Goal: Task Accomplishment & Management: Use online tool/utility

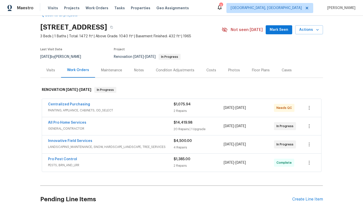
scroll to position [57, 0]
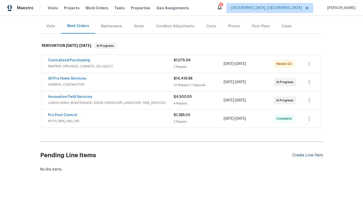
click at [306, 155] on div "Create Line Item" at bounding box center [307, 155] width 31 height 5
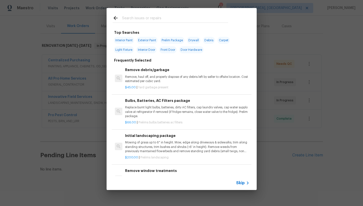
click at [126, 19] on input "text" at bounding box center [175, 19] width 106 height 8
type input "i"
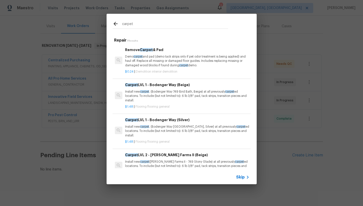
type input "carpet"
click at [163, 98] on p "Install new carpet . (Bodenger Way 749 Bird Bath, Beige) at all previously carp…" at bounding box center [187, 96] width 124 height 13
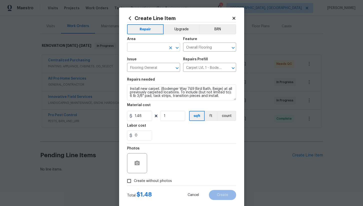
click at [147, 47] on input "text" at bounding box center [146, 48] width 39 height 8
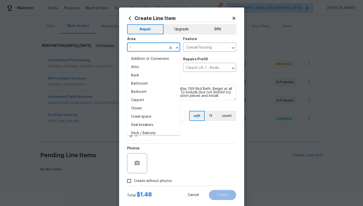
type input "in"
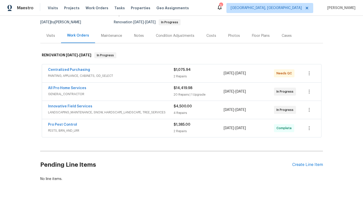
scroll to position [57, 0]
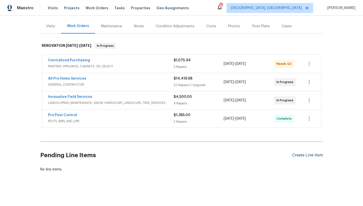
click at [313, 155] on div "Create Line Item" at bounding box center [307, 155] width 31 height 5
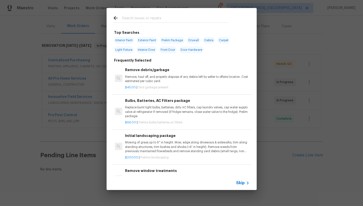
click at [138, 18] on input "text" at bounding box center [175, 19] width 106 height 8
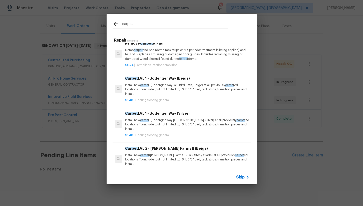
scroll to position [0, 0]
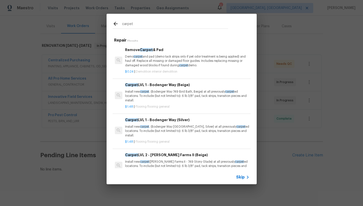
type input "carpet"
click at [175, 130] on p "Install new carpet . (Bodenger Way 945 Winter Ash, Silver) at all previously ca…" at bounding box center [187, 131] width 124 height 13
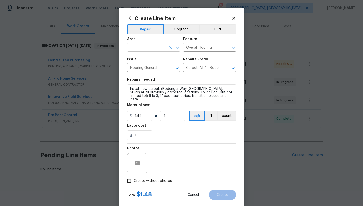
click at [155, 47] on input "text" at bounding box center [146, 48] width 39 height 8
click at [153, 68] on li "Interior Overall" at bounding box center [153, 67] width 53 height 8
type input "Interior Overall"
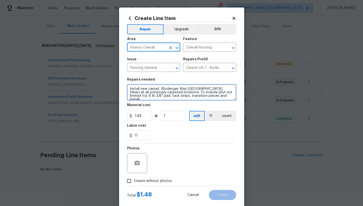
click at [159, 89] on textarea "Install new carpet. (Bodenger Way 945 Winter Ash, Silver) at all previously car…" at bounding box center [181, 92] width 109 height 16
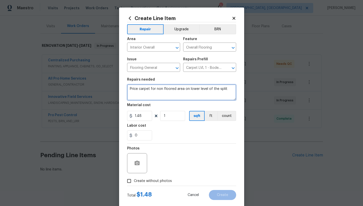
type textarea "Price carpet for non floored area on lower level of the split"
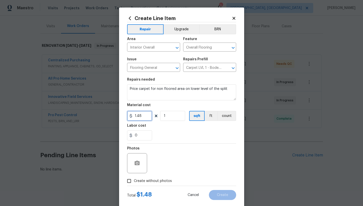
click at [145, 116] on input "1.48" at bounding box center [139, 116] width 25 height 10
type input "1"
click at [171, 135] on div "0" at bounding box center [181, 135] width 109 height 10
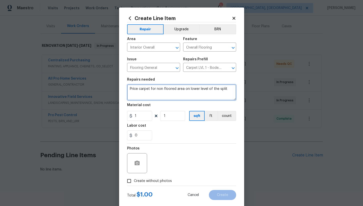
click at [163, 88] on textarea "Price carpet for non floored area on lower level of the split" at bounding box center [181, 92] width 109 height 16
click at [171, 89] on textarea "Price carpet for non- floored area on lower level of the split" at bounding box center [181, 92] width 109 height 16
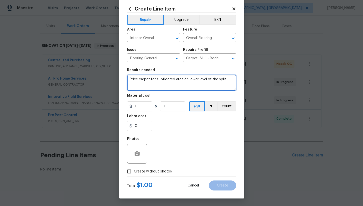
type textarea "Price carpet for subfloored area on lower level of the split"
click at [131, 174] on input "Create without photos" at bounding box center [129, 172] width 10 height 10
checkbox input "true"
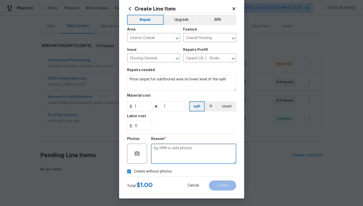
click at [161, 157] on textarea at bounding box center [193, 154] width 85 height 20
type textarea "na"
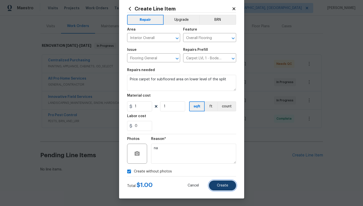
click at [225, 185] on span "Create" at bounding box center [222, 186] width 11 height 4
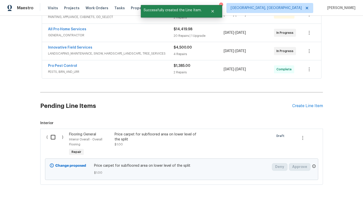
scroll to position [119, 0]
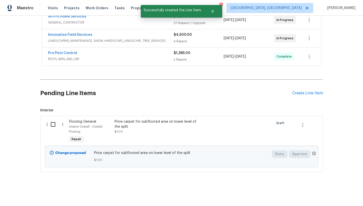
click at [56, 126] on input "checkbox" at bounding box center [55, 124] width 14 height 11
checkbox input "true"
click at [329, 196] on span "Create Work Order" at bounding box center [334, 193] width 33 height 6
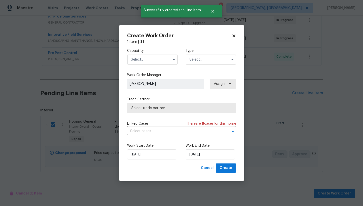
click at [145, 59] on input "text" at bounding box center [152, 60] width 51 height 10
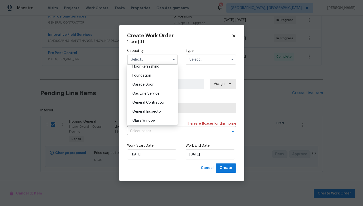
scroll to position [218, 0]
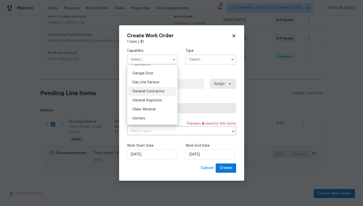
click at [156, 93] on div "General Contractor" at bounding box center [152, 91] width 48 height 9
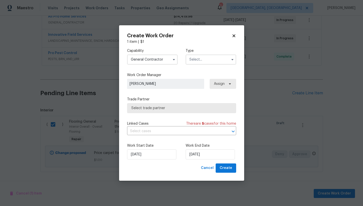
click at [156, 59] on input "General Contractor" at bounding box center [152, 60] width 51 height 10
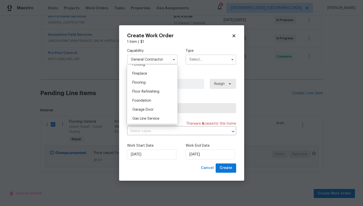
scroll to position [183, 0]
click at [156, 84] on div "Flooring" at bounding box center [152, 81] width 48 height 9
type input "Flooring"
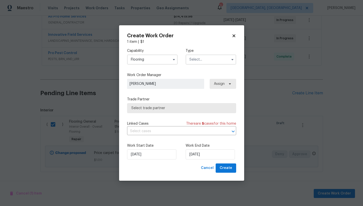
click at [203, 61] on input "text" at bounding box center [211, 60] width 51 height 10
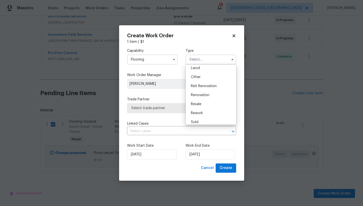
scroll to position [60, 0]
click at [208, 96] on div "Renovation" at bounding box center [211, 91] width 48 height 9
type input "Renovation"
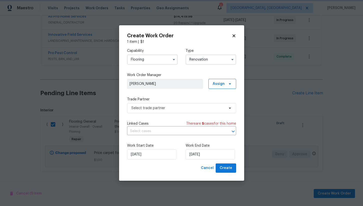
scroll to position [0, 0]
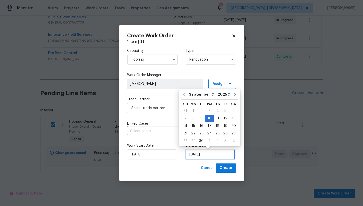
click at [193, 154] on input "9/10/2025" at bounding box center [210, 154] width 49 height 10
click at [208, 127] on div "17" at bounding box center [209, 125] width 8 height 7
type input "9/17/2025"
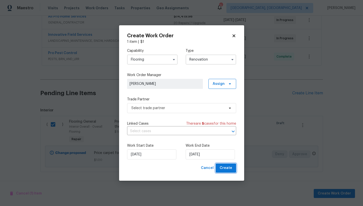
click at [227, 169] on span "Create" at bounding box center [226, 168] width 13 height 6
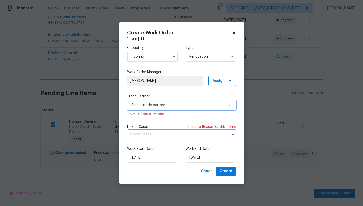
click at [165, 105] on span "Select trade partner" at bounding box center [177, 105] width 93 height 5
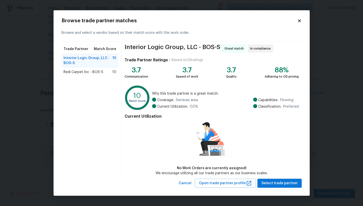
click at [98, 72] on span "Redi Carpet Inc - BOS-S" at bounding box center [84, 72] width 40 height 5
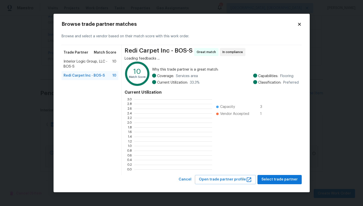
scroll to position [70, 78]
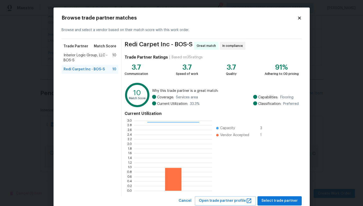
click at [286, 196] on div "Redi Carpet Inc - BOS-S Great match In compliance Trade Partner Ratings | Based…" at bounding box center [212, 117] width 180 height 157
click at [284, 197] on button "Select trade partner" at bounding box center [279, 200] width 44 height 9
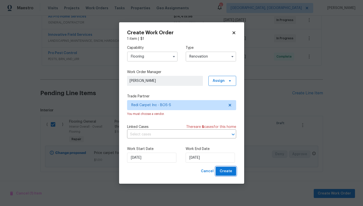
click at [222, 167] on button "Create" at bounding box center [226, 171] width 21 height 9
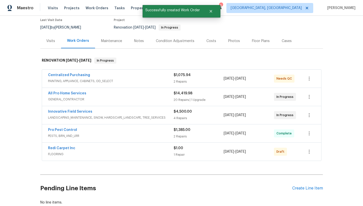
scroll to position [63, 0]
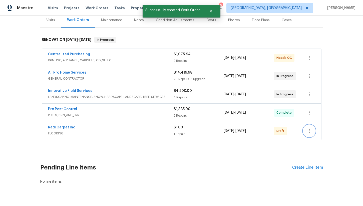
click at [310, 131] on icon "button" at bounding box center [309, 131] width 6 height 6
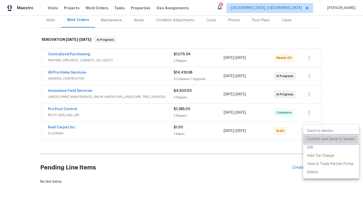
click at [317, 140] on li "Confirm and Send to Vendor" at bounding box center [331, 139] width 56 height 8
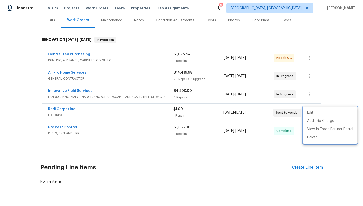
click at [64, 108] on div at bounding box center [181, 103] width 363 height 206
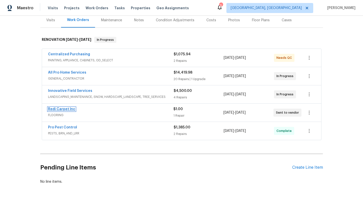
click at [64, 108] on link "Redi Carpet Inc" at bounding box center [61, 109] width 27 height 4
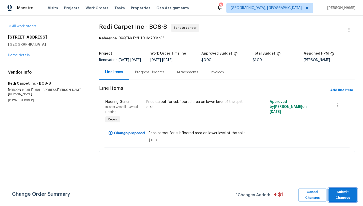
click at [349, 200] on button "Submit Changes" at bounding box center [342, 195] width 29 height 14
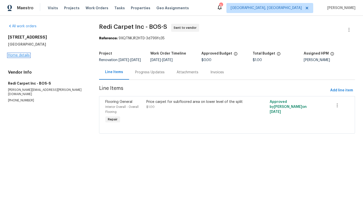
click at [15, 55] on link "Home details" at bounding box center [19, 56] width 22 height 4
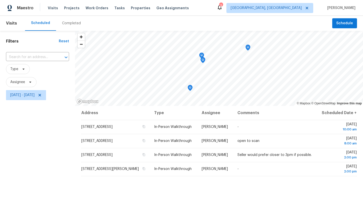
scroll to position [15, 0]
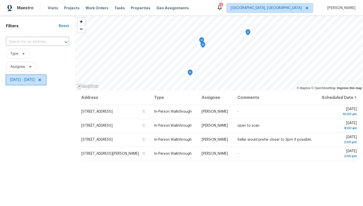
click at [35, 80] on span "Wed, Sep 10 - Fri, Sep 12" at bounding box center [22, 79] width 24 height 5
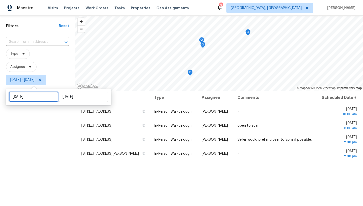
click at [39, 97] on input "[DATE]" at bounding box center [33, 97] width 49 height 10
select select "8"
select select "2025"
select select "9"
select select "2025"
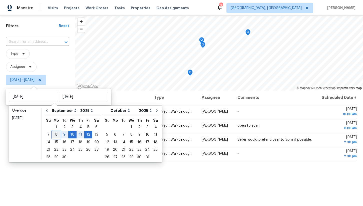
click at [55, 134] on div "8" at bounding box center [56, 134] width 8 height 7
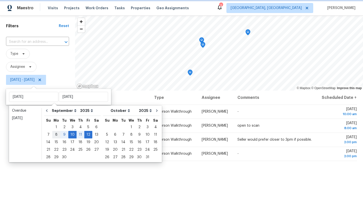
type input "Mon, Sep 08"
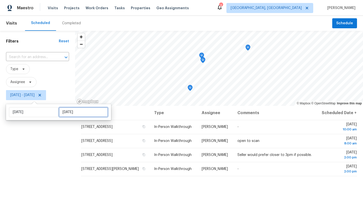
select select "8"
select select "2025"
select select "9"
select select "2025"
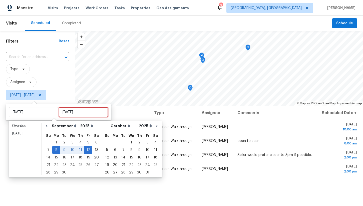
click at [74, 113] on input "[DATE]" at bounding box center [83, 112] width 49 height 10
type input "Fri, Sep 19"
type input "[DATE]"
click at [34, 183] on div "Filters Reset ​ Type Assignee Mon, Sep 08 - Fri, Sep 12" at bounding box center [37, 151] width 75 height 240
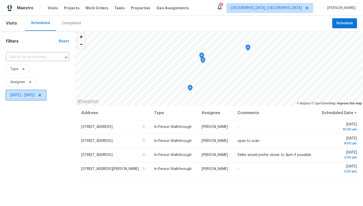
click at [35, 94] on span "[DATE] - [DATE]" at bounding box center [22, 95] width 24 height 5
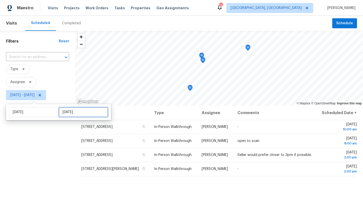
click at [66, 112] on input "[DATE]" at bounding box center [83, 112] width 49 height 10
select select "8"
select select "2025"
select select "9"
select select "2025"
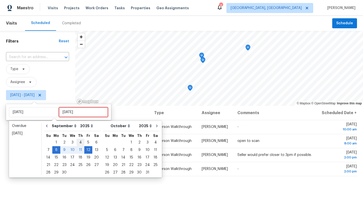
type input "Thu, Sep 04"
type input "Mon, Sep 08"
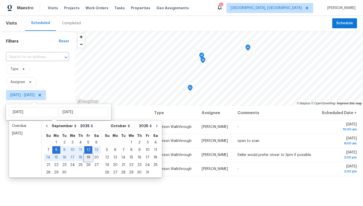
click at [86, 157] on div "19" at bounding box center [88, 157] width 8 height 7
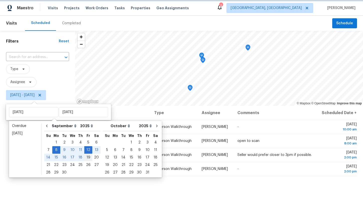
type input "Fri, Sep 19"
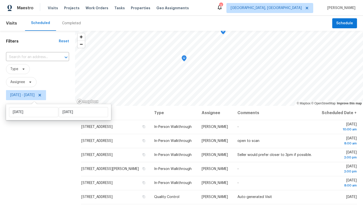
click at [56, 158] on div "Filters Reset ​ Type Assignee Mon, Sep 08 - Fri, Sep 19" at bounding box center [37, 151] width 75 height 240
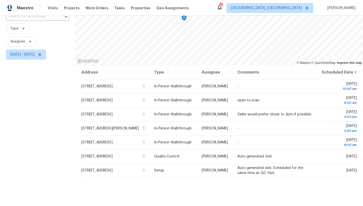
scroll to position [47, 0]
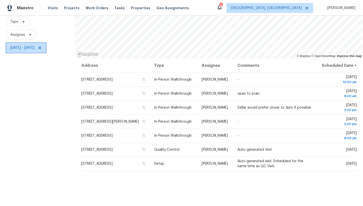
click at [43, 45] on span "Mon, Sep 08 - Fri, Sep 19" at bounding box center [26, 48] width 40 height 10
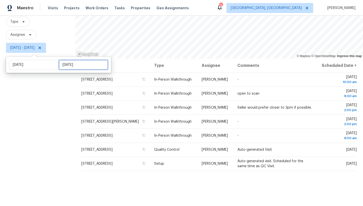
click at [63, 67] on input "Fri, Sep 19" at bounding box center [83, 65] width 49 height 10
select select "8"
select select "2025"
select select "9"
select select "2025"
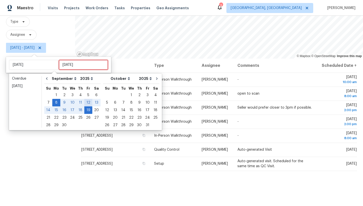
type input "Thu, Sep 04"
type input "Mon, Sep 08"
type input "[DATE]"
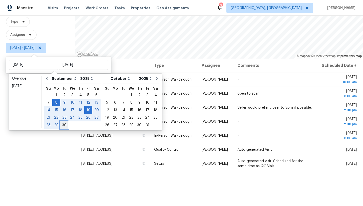
click at [66, 125] on div "30" at bounding box center [64, 125] width 8 height 7
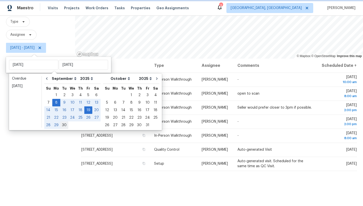
type input "Tue, Sep 30"
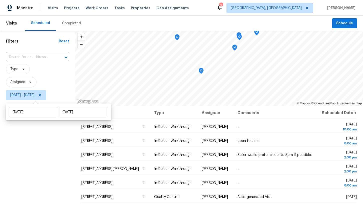
click at [54, 142] on div "Filters Reset ​ Type Assignee Mon, Sep 08 - Tue, Sep 30" at bounding box center [37, 151] width 75 height 240
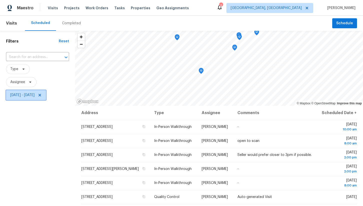
click at [42, 95] on icon at bounding box center [40, 95] width 4 height 4
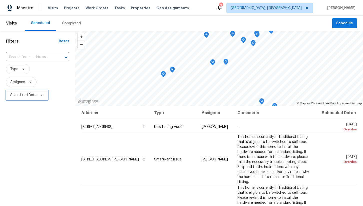
click at [28, 95] on span "Scheduled Date" at bounding box center [23, 95] width 26 height 5
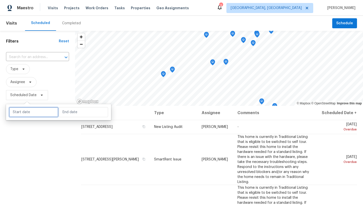
select select "8"
select select "2025"
select select "9"
select select "2025"
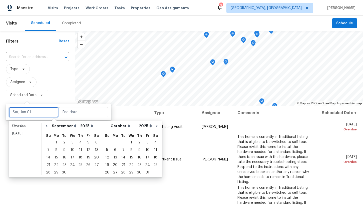
click at [39, 112] on input "text" at bounding box center [33, 112] width 49 height 10
click at [55, 149] on div "8" at bounding box center [56, 149] width 8 height 7
type input "Mon, Sep 08"
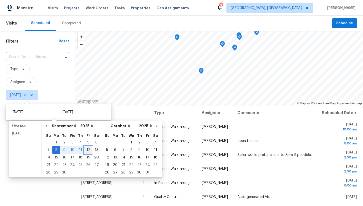
click at [87, 149] on div "12" at bounding box center [88, 149] width 8 height 7
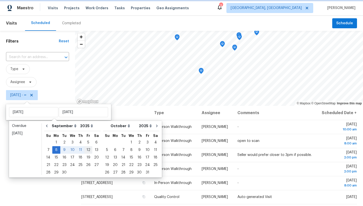
type input "[DATE]"
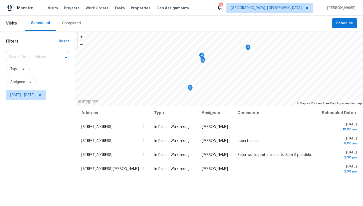
click at [56, 143] on div "Filters Reset ​ Type Assignee Mon, Sep 08 - Fri, Sep 12" at bounding box center [37, 151] width 75 height 240
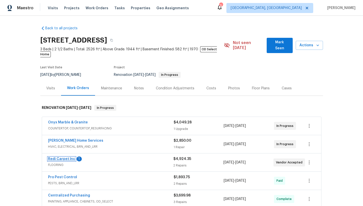
click at [62, 157] on link "Redi Carpet Inc" at bounding box center [61, 159] width 27 height 4
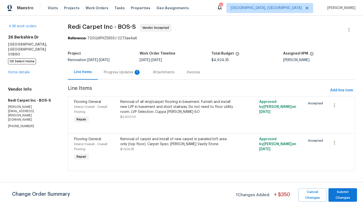
click at [123, 73] on div "Progress Updates 1" at bounding box center [122, 72] width 37 height 5
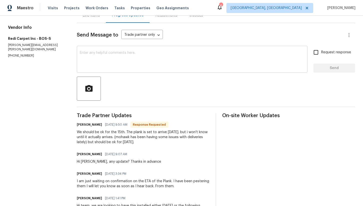
scroll to position [61, 0]
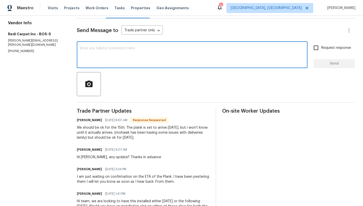
click at [147, 56] on textarea at bounding box center [192, 56] width 225 height 18
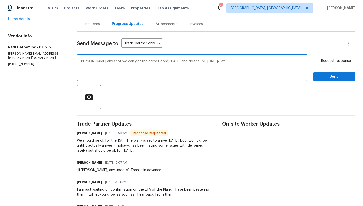
scroll to position [45, 0]
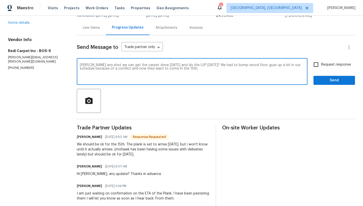
click at [212, 65] on textarea "[PERSON_NAME] any shot we can get the carpet done [DATE] and do the LVP [DATE]?…" at bounding box center [192, 72] width 225 height 18
click at [210, 66] on textarea "Kristin any shot we can get the carpet done on Friday the 12th and do the LVP o…" at bounding box center [192, 72] width 225 height 18
click at [210, 69] on textarea "Kristin any shot we can get the carpet done on Friday the 12th and do the LVP o…" at bounding box center [192, 72] width 225 height 18
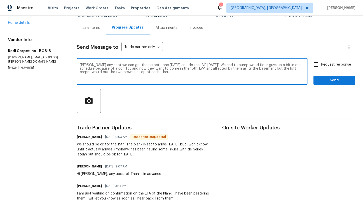
click at [179, 65] on textarea "Kristin any shot we can get the carpet done on Friday the 12th and do the LVP o…" at bounding box center [192, 72] width 225 height 18
click at [245, 68] on textarea "Kristin any shot we can get the carpet done on Friday the 12th or over the week…" at bounding box center [192, 72] width 225 height 18
click at [218, 75] on textarea "Kristin any shot we can get the carpet done on Friday the 12th or over the week…" at bounding box center [192, 72] width 225 height 18
type textarea "Kristin any shot we can get the carpet done on Friday the 12th or over the week…"
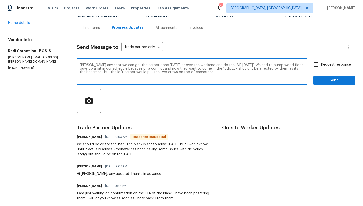
click at [319, 65] on input "Request response" at bounding box center [316, 64] width 11 height 11
checkbox input "true"
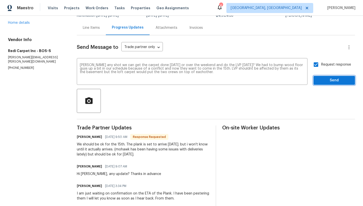
click at [326, 81] on span "Send" at bounding box center [334, 80] width 34 height 6
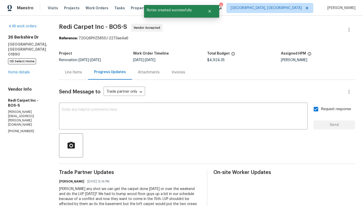
click at [17, 64] on div "26 Berkshire Dr Winchester, MA 01890 OD Select Home Home details" at bounding box center [27, 55] width 39 height 40
click at [19, 71] on link "Home details" at bounding box center [19, 73] width 22 height 4
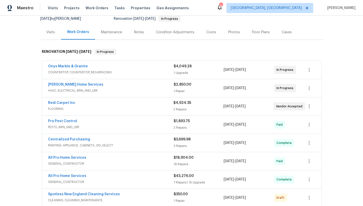
scroll to position [52, 0]
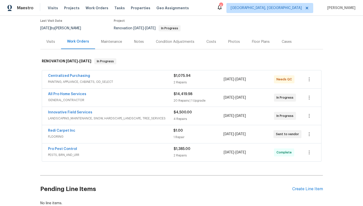
scroll to position [44, 0]
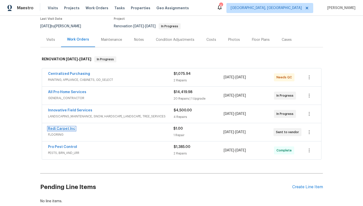
click at [60, 129] on link "Redi Carpet Inc" at bounding box center [61, 129] width 27 height 4
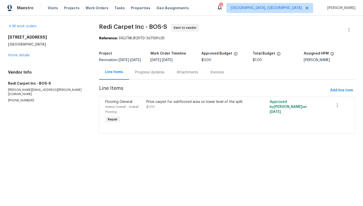
click at [149, 75] on div "Progress Updates" at bounding box center [150, 72] width 30 height 5
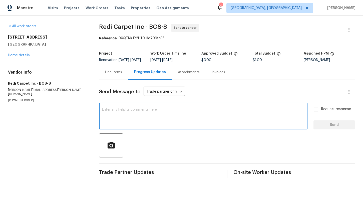
click at [145, 122] on textarea at bounding box center [203, 117] width 202 height 18
type textarea "Can be measured immediately"
click at [328, 126] on span "Send" at bounding box center [334, 125] width 34 height 6
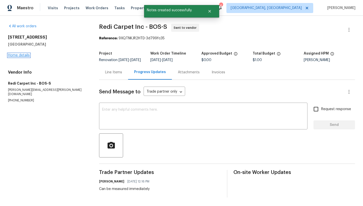
click at [17, 54] on link "Home details" at bounding box center [19, 56] width 22 height 4
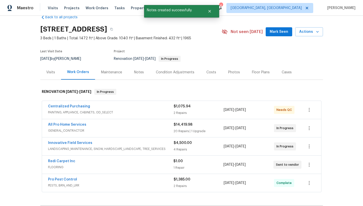
scroll to position [2, 0]
